Goal: Information Seeking & Learning: Learn about a topic

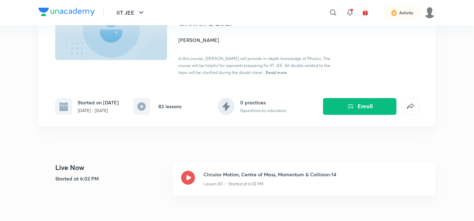
scroll to position [79, 0]
click at [227, 169] on div "Circular Motion, Centre of Mass, Momentum & Collision-14 Lesson 83 • Started at…" at bounding box center [304, 178] width 263 height 33
